Goal: Find specific page/section: Find specific page/section

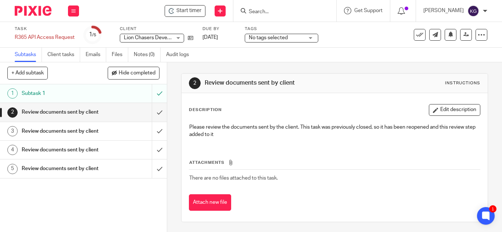
click at [279, 13] on input "Search" at bounding box center [281, 12] width 66 height 7
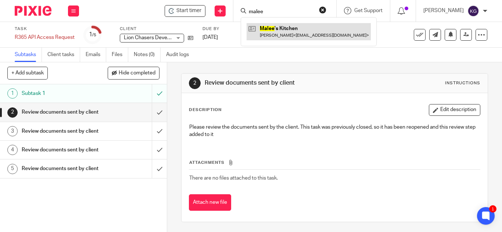
type input "malee"
click at [287, 29] on link at bounding box center [308, 31] width 124 height 17
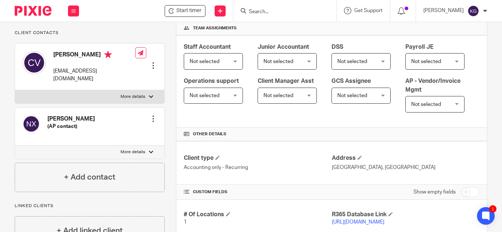
scroll to position [147, 0]
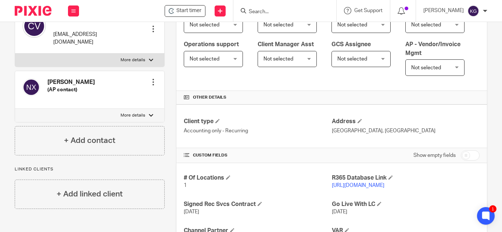
click at [283, 12] on input "Search" at bounding box center [281, 12] width 66 height 7
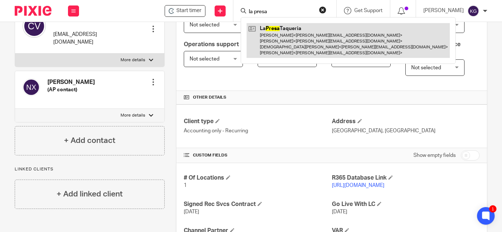
type input "la presa"
drag, startPoint x: 296, startPoint y: 37, endPoint x: 291, endPoint y: 37, distance: 4.4
click at [295, 37] on link at bounding box center [347, 40] width 203 height 35
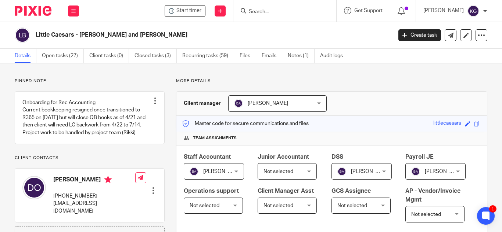
scroll to position [257, 0]
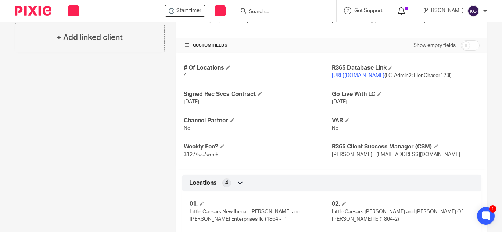
click at [405, 12] on icon at bounding box center [400, 10] width 7 height 7
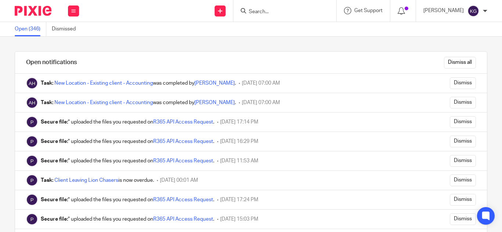
click at [177, 84] on div "Task: New Location - Existing client - Accounting was completed by Amanda Herro…" at bounding box center [138, 83] width 195 height 7
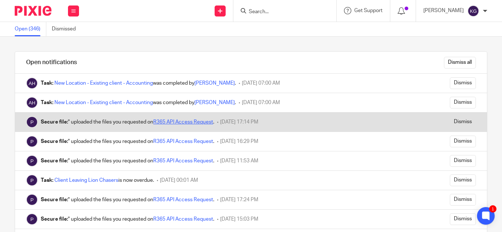
click at [173, 120] on link "R365 API Access Request" at bounding box center [183, 122] width 60 height 5
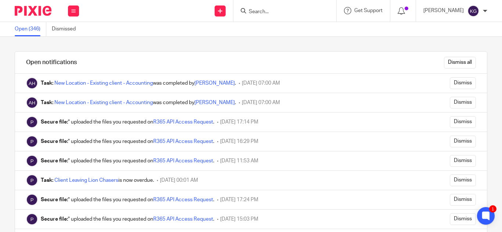
click at [279, 8] on form at bounding box center [287, 10] width 78 height 9
click at [277, 11] on input "Search" at bounding box center [281, 12] width 66 height 7
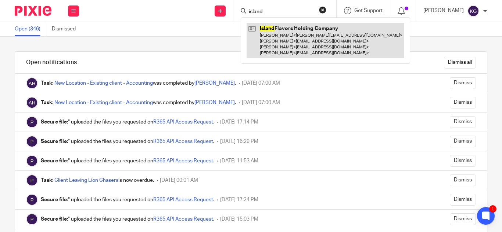
type input "island"
click at [293, 48] on link at bounding box center [325, 40] width 158 height 35
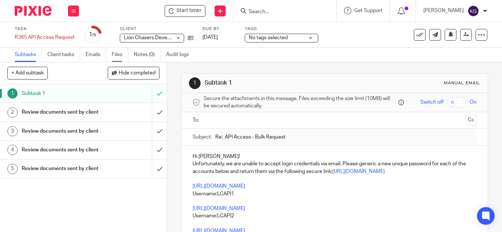
click at [119, 54] on link "Files" at bounding box center [120, 55] width 17 height 14
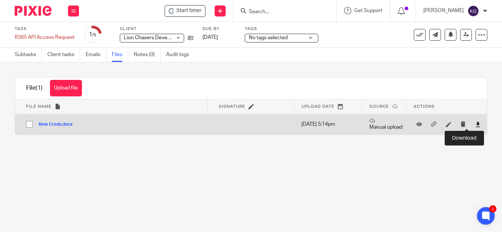
click at [475, 125] on icon at bounding box center [478, 125] width 6 height 6
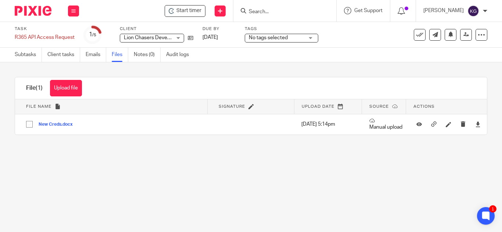
click at [267, 10] on input "Search" at bounding box center [281, 12] width 66 height 7
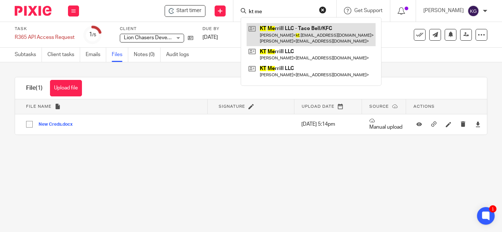
type input "kt me"
click at [285, 36] on link at bounding box center [310, 34] width 129 height 23
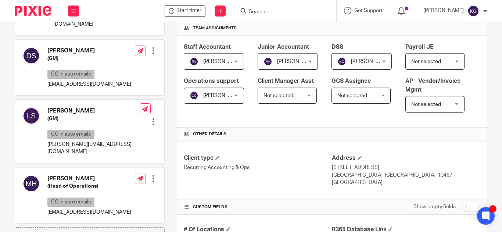
scroll to position [147, 0]
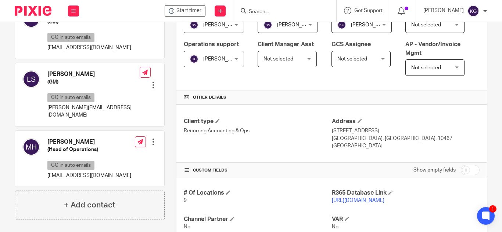
click at [268, 9] on input "Search" at bounding box center [281, 12] width 66 height 7
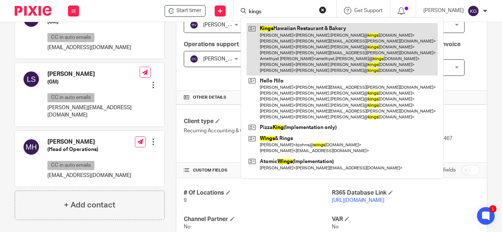
type input "kings"
click at [289, 40] on link at bounding box center [341, 49] width 191 height 53
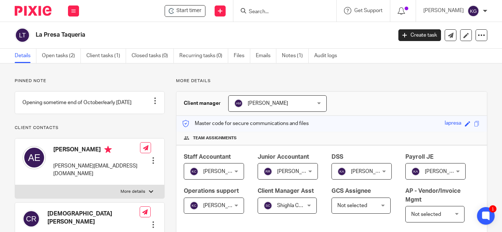
scroll to position [110, 0]
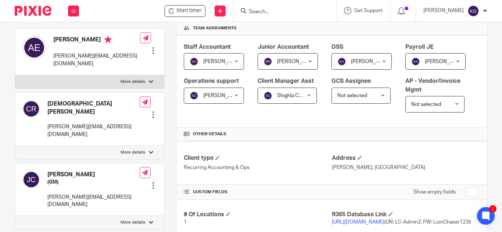
click at [274, 14] on input "Search" at bounding box center [281, 12] width 66 height 7
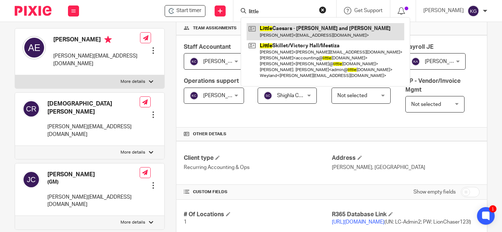
type input "little"
click at [286, 30] on link at bounding box center [325, 31] width 158 height 17
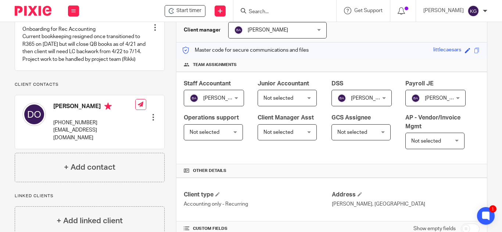
scroll to position [110, 0]
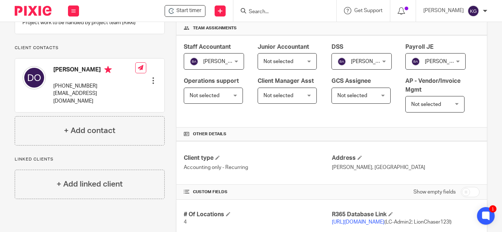
drag, startPoint x: 375, startPoint y: 203, endPoint x: 327, endPoint y: 203, distance: 47.4
click at [327, 185] on div "Client type Accounting only - Recurring Address [GEOGRAPHIC_DATA], [GEOGRAPHIC_…" at bounding box center [331, 163] width 310 height 44
copy div "Address Broussard, LA"
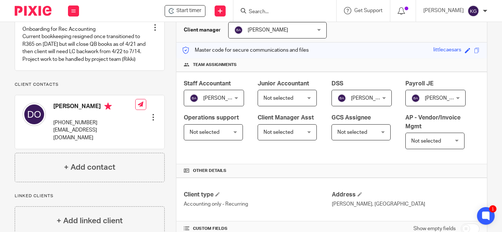
scroll to position [147, 0]
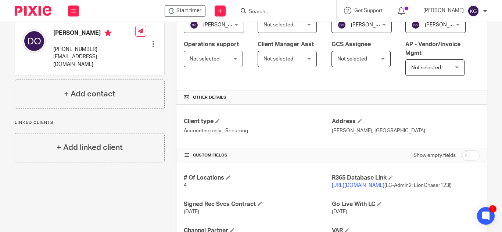
click at [412, 105] on div "Other details" at bounding box center [331, 98] width 310 height 14
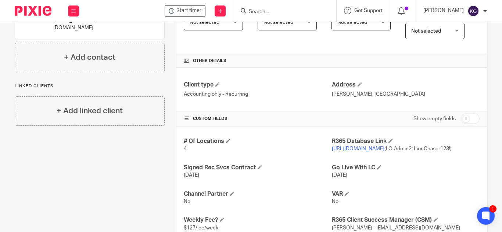
click at [381, 152] on link "https://performance365.restaurant365.com" at bounding box center [358, 149] width 53 height 5
click at [289, 9] on input "Search" at bounding box center [281, 12] width 66 height 7
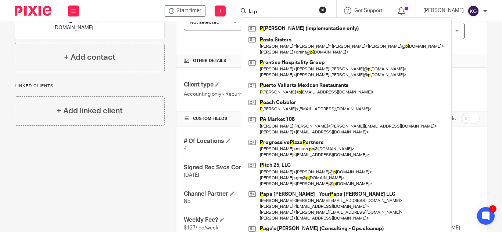
click at [279, 12] on input "la p" at bounding box center [281, 12] width 66 height 7
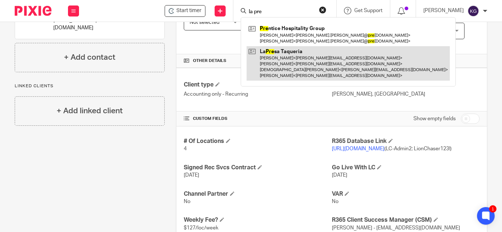
type input "la pre"
click at [298, 62] on link at bounding box center [347, 63] width 203 height 35
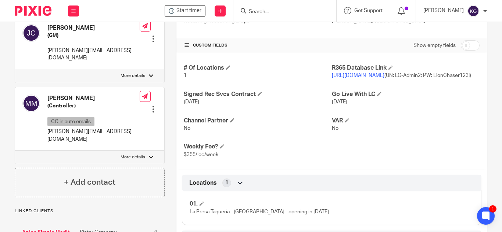
scroll to position [294, 0]
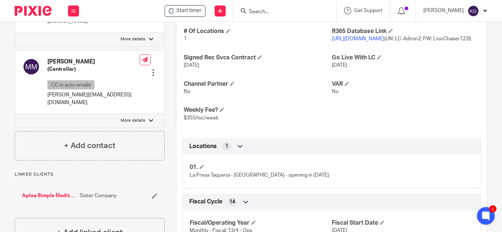
click at [375, 41] on link "[URL][DOMAIN_NAME]" at bounding box center [358, 38] width 53 height 5
click at [283, 11] on input "Search" at bounding box center [281, 12] width 66 height 7
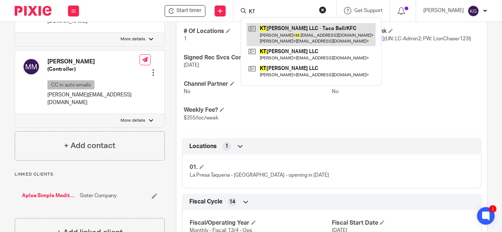
type input "KT"
click at [295, 41] on link at bounding box center [310, 34] width 129 height 23
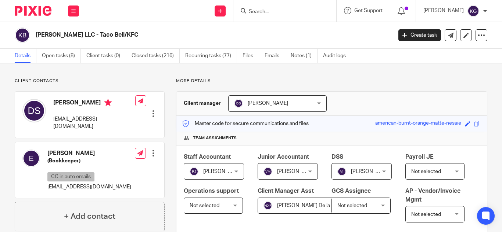
scroll to position [220, 0]
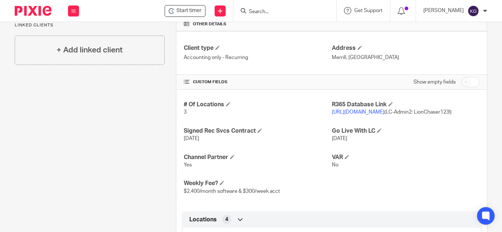
click at [361, 115] on link "[URL][DOMAIN_NAME]" at bounding box center [358, 112] width 53 height 5
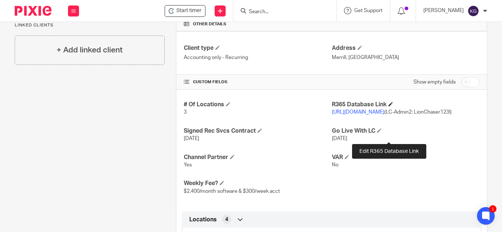
click at [389, 106] on span at bounding box center [390, 104] width 4 height 4
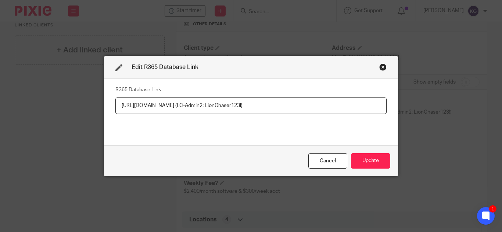
drag, startPoint x: 274, startPoint y: 106, endPoint x: 197, endPoint y: 105, distance: 77.1
click at [197, 105] on input "[URL][DOMAIN_NAME] (LC-Admin2: LionChaser123!)" at bounding box center [250, 106] width 271 height 17
type input "[URL][DOMAIN_NAME]"
click at [371, 161] on button "Update" at bounding box center [370, 161] width 39 height 16
click at [376, 158] on button "Update" at bounding box center [370, 161] width 39 height 16
